Goal: Find specific page/section: Find specific page/section

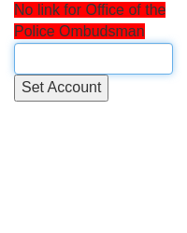
click at [53, 63] on input "text" at bounding box center [93, 59] width 159 height 32
type input "off"
click at [80, 62] on input "text" at bounding box center [93, 59] width 159 height 32
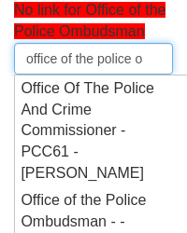
scroll to position [0, 2]
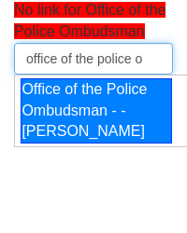
click at [102, 124] on div "Office of the Police Ombudsman - - [PERSON_NAME]" at bounding box center [96, 111] width 151 height 66
type input "Office of the Police Ombudsman - - [PERSON_NAME]"
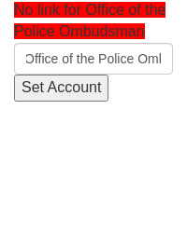
click at [67, 86] on input "Set Account" at bounding box center [61, 88] width 94 height 27
